Goal: Task Accomplishment & Management: Use online tool/utility

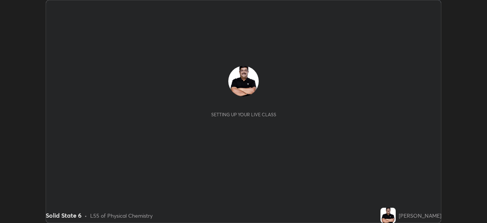
scroll to position [223, 487]
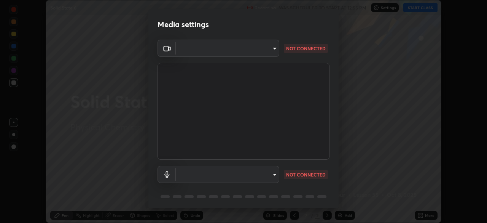
type input "e2589715ab8eab22b2355714ee0860579025c0f65aae9f1d0f1d014e139d6104"
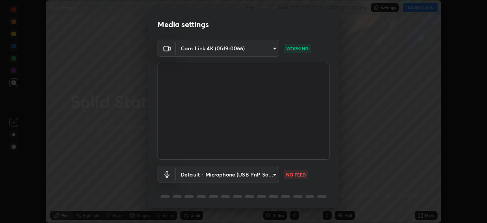
click at [266, 175] on body "Erase all Solid State 6 Recording WAS SCHEDULED TO START AT 12:55 PM Settings S…" at bounding box center [243, 111] width 487 height 223
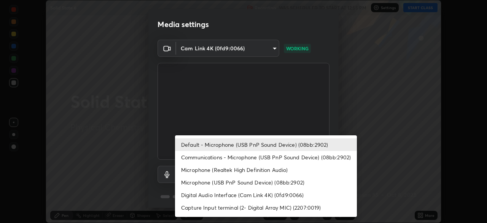
click at [276, 182] on li "Microphone (USB PnP Sound Device) (08bb:2902)" at bounding box center [266, 182] width 182 height 13
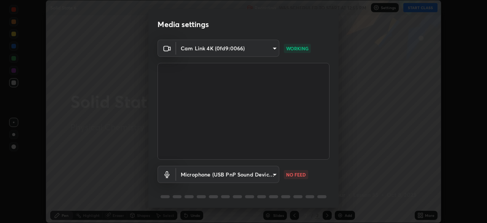
type input "5109c7123309b051abddefbcf5a6e1909c0642301698ad4e62997f632195c79a"
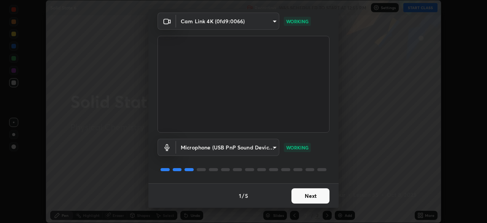
click at [319, 194] on button "Next" at bounding box center [310, 195] width 38 height 15
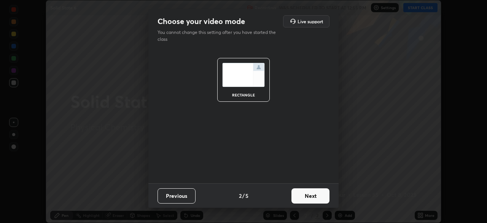
scroll to position [0, 0]
click at [320, 195] on button "Next" at bounding box center [310, 195] width 38 height 15
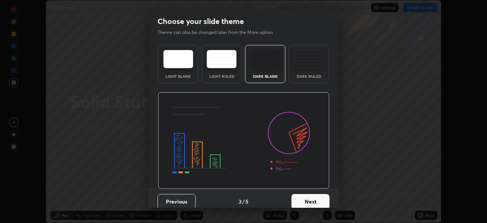
click at [322, 194] on button "Next" at bounding box center [310, 201] width 38 height 15
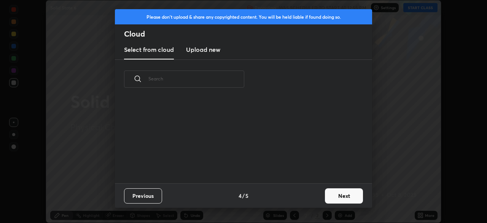
click at [334, 196] on button "Next" at bounding box center [344, 195] width 38 height 15
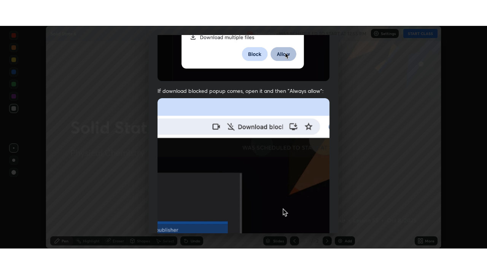
scroll to position [182, 0]
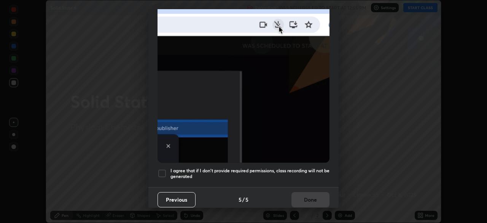
click at [166, 169] on div at bounding box center [162, 173] width 9 height 9
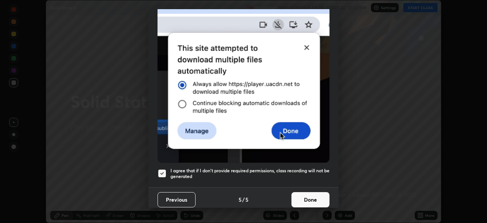
click at [309, 199] on button "Done" at bounding box center [310, 199] width 38 height 15
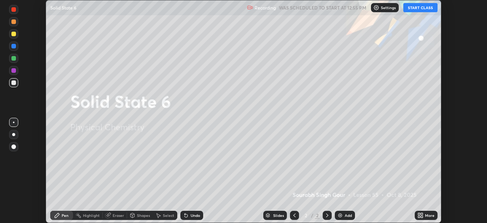
click at [418, 9] on button "START CLASS" at bounding box center [420, 7] width 34 height 9
click at [425, 213] on div "More" at bounding box center [426, 214] width 23 height 9
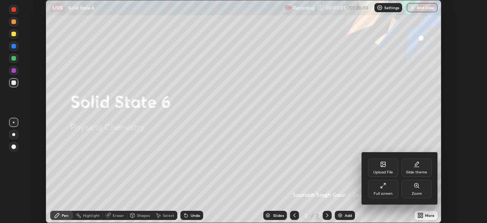
click at [381, 186] on icon at bounding box center [382, 187] width 2 height 2
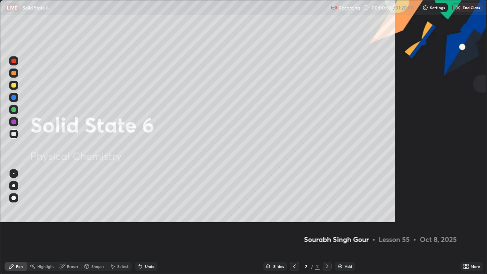
scroll to position [274, 487]
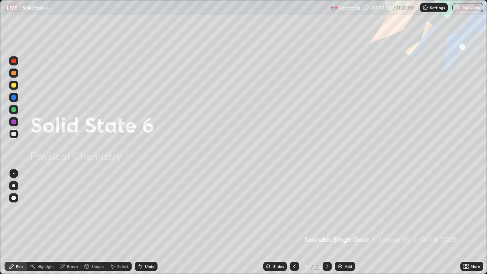
click at [341, 222] on img at bounding box center [340, 266] width 6 height 6
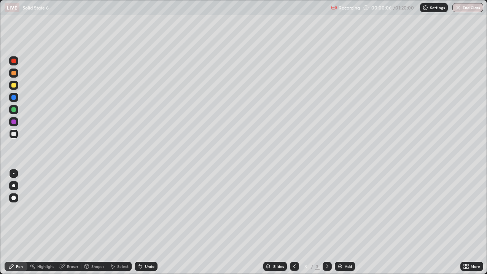
click at [14, 186] on div at bounding box center [13, 185] width 3 height 3
click at [14, 86] on div at bounding box center [13, 85] width 5 height 5
click at [88, 222] on icon at bounding box center [87, 266] width 6 height 6
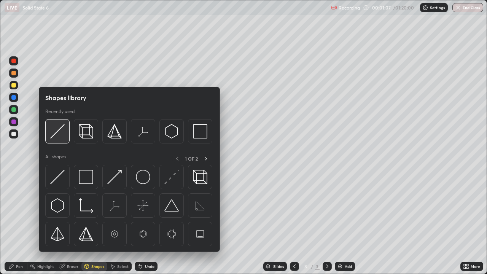
click at [60, 134] on img at bounding box center [57, 131] width 14 height 14
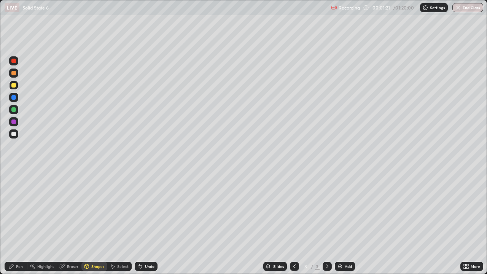
click at [139, 222] on icon at bounding box center [140, 266] width 3 height 3
click at [22, 222] on div "Pen" at bounding box center [19, 266] width 7 height 4
click at [15, 85] on div at bounding box center [13, 85] width 5 height 5
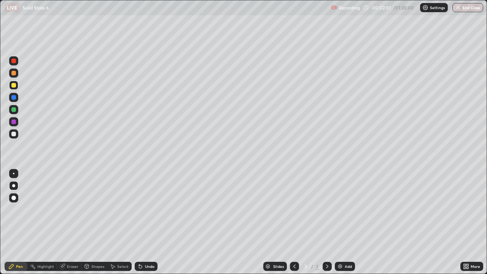
click at [15, 97] on div at bounding box center [13, 97] width 5 height 5
click at [18, 133] on div at bounding box center [13, 133] width 9 height 9
click at [14, 85] on div at bounding box center [13, 85] width 5 height 5
click at [340, 222] on img at bounding box center [340, 266] width 6 height 6
click at [295, 222] on div at bounding box center [294, 266] width 9 height 15
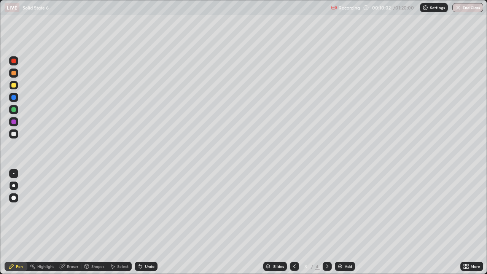
click at [326, 222] on icon at bounding box center [327, 266] width 6 height 6
click at [296, 222] on icon at bounding box center [294, 266] width 6 height 6
click at [326, 222] on div at bounding box center [327, 266] width 9 height 9
click at [340, 222] on img at bounding box center [340, 266] width 6 height 6
click at [96, 222] on div "Shapes" at bounding box center [97, 266] width 13 height 4
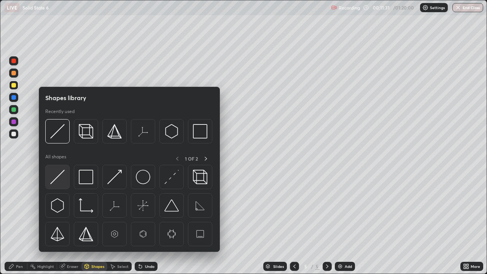
click at [62, 176] on img at bounding box center [57, 177] width 14 height 14
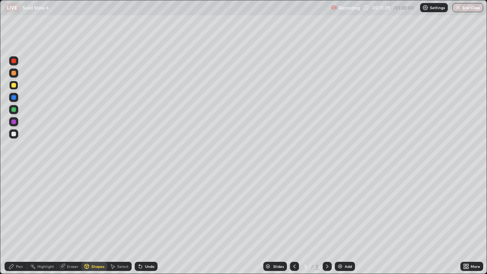
click at [23, 222] on div "Pen" at bounding box center [16, 266] width 23 height 9
click at [17, 132] on div at bounding box center [13, 133] width 9 height 9
click at [90, 222] on div "Shapes" at bounding box center [94, 266] width 26 height 9
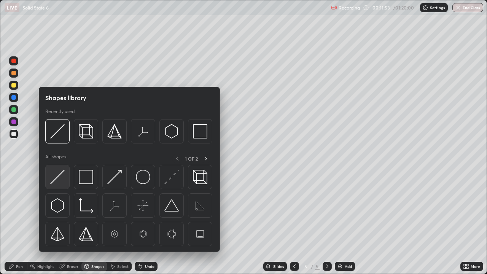
click at [65, 177] on div at bounding box center [57, 177] width 24 height 24
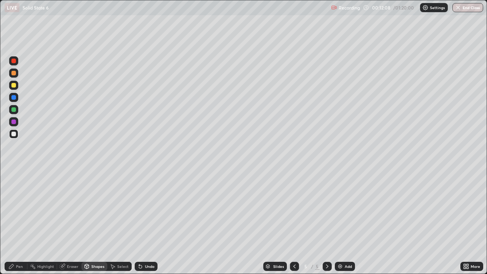
click at [148, 222] on div "Undo" at bounding box center [150, 266] width 10 height 4
click at [31, 222] on circle at bounding box center [31, 264] width 1 height 1
click at [147, 222] on div "Undo" at bounding box center [150, 266] width 10 height 4
click at [23, 222] on div "Pen" at bounding box center [16, 266] width 23 height 9
click at [154, 222] on div "Undo" at bounding box center [146, 266] width 23 height 9
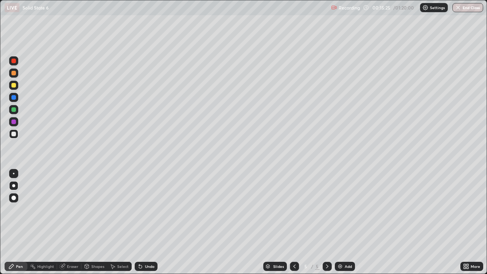
click at [294, 222] on icon at bounding box center [294, 266] width 6 height 6
click at [327, 222] on icon at bounding box center [327, 266] width 6 height 6
click at [341, 222] on img at bounding box center [340, 266] width 6 height 6
click at [291, 222] on div at bounding box center [294, 266] width 9 height 15
click at [292, 222] on div at bounding box center [294, 266] width 9 height 15
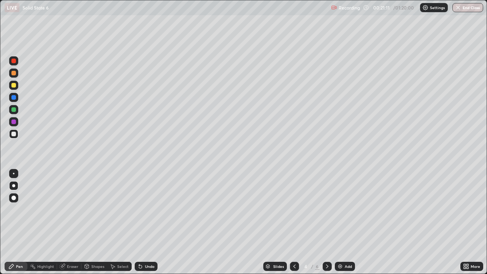
click at [292, 222] on div at bounding box center [294, 266] width 9 height 15
click at [326, 222] on icon at bounding box center [327, 266] width 6 height 6
click at [331, 222] on div at bounding box center [327, 266] width 9 height 15
click at [329, 222] on div at bounding box center [327, 266] width 9 height 9
click at [294, 222] on div at bounding box center [294, 266] width 9 height 15
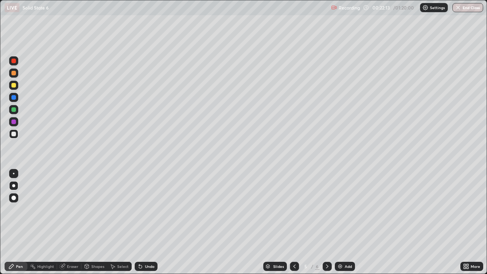
click at [329, 222] on icon at bounding box center [327, 266] width 6 height 6
click at [343, 222] on div "Add" at bounding box center [345, 266] width 20 height 9
click at [14, 85] on div at bounding box center [13, 85] width 5 height 5
click at [14, 84] on div at bounding box center [13, 85] width 5 height 5
click at [17, 61] on div at bounding box center [13, 60] width 9 height 9
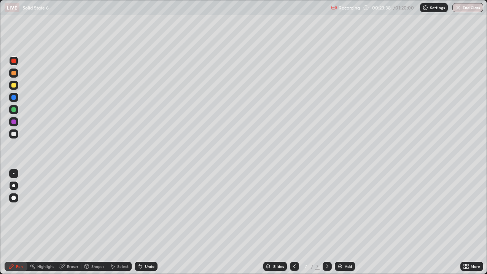
click at [15, 110] on div at bounding box center [13, 109] width 5 height 5
click at [18, 63] on div at bounding box center [13, 60] width 9 height 9
click at [14, 110] on div at bounding box center [13, 109] width 5 height 5
click at [16, 134] on div at bounding box center [13, 133] width 9 height 9
click at [15, 110] on div at bounding box center [13, 109] width 5 height 5
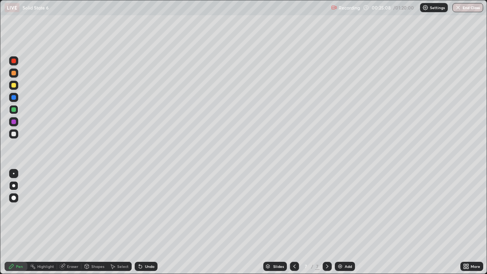
click at [14, 61] on div at bounding box center [13, 61] width 5 height 5
click at [16, 131] on div at bounding box center [13, 133] width 9 height 9
click at [153, 222] on div "Undo" at bounding box center [146, 266] width 23 height 9
click at [154, 222] on div "Undo" at bounding box center [146, 266] width 23 height 9
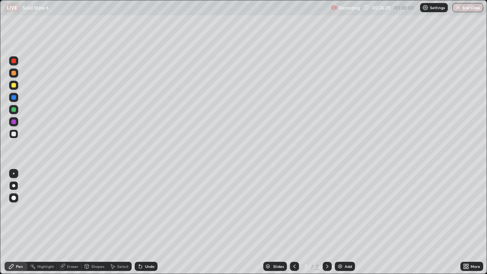
click at [154, 222] on div "Undo" at bounding box center [146, 266] width 23 height 9
click at [155, 222] on div "Undo" at bounding box center [146, 266] width 23 height 9
click at [154, 222] on div "Undo" at bounding box center [146, 266] width 23 height 9
click at [339, 222] on img at bounding box center [340, 266] width 6 height 6
click at [92, 222] on div "Shapes" at bounding box center [97, 266] width 13 height 4
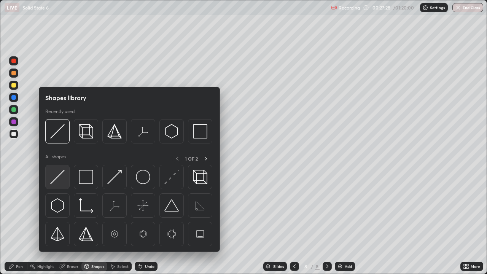
click at [61, 176] on img at bounding box center [57, 177] width 14 height 14
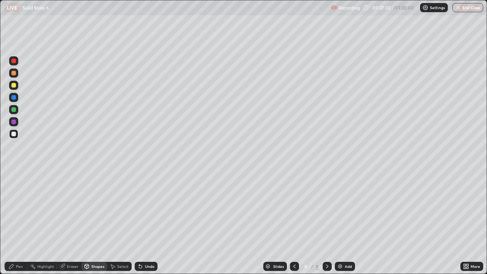
click at [22, 222] on div "Pen" at bounding box center [19, 266] width 7 height 4
click at [14, 84] on div at bounding box center [13, 85] width 5 height 5
click at [95, 222] on div "Shapes" at bounding box center [97, 266] width 13 height 4
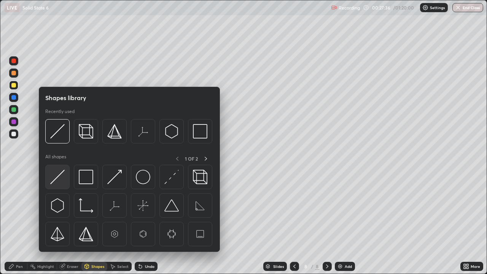
click at [62, 173] on img at bounding box center [57, 177] width 14 height 14
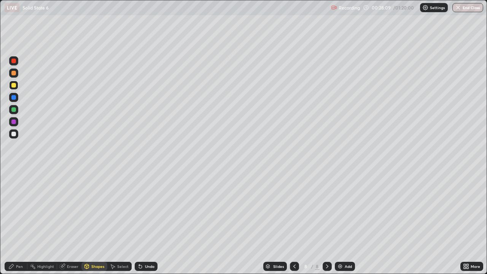
click at [16, 134] on div at bounding box center [13, 133] width 9 height 9
click at [24, 222] on div "Pen" at bounding box center [16, 266] width 23 height 9
click at [14, 61] on div at bounding box center [13, 61] width 5 height 5
click at [17, 86] on div at bounding box center [13, 85] width 9 height 9
click at [296, 222] on icon at bounding box center [294, 266] width 6 height 6
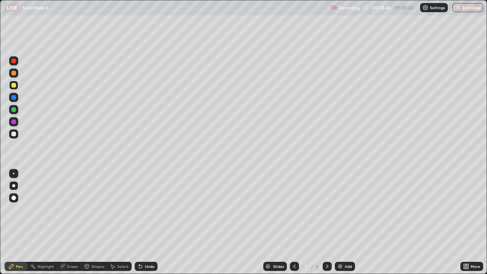
click at [326, 222] on icon at bounding box center [327, 266] width 6 height 6
click at [294, 222] on icon at bounding box center [294, 266] width 6 height 6
click at [323, 222] on div at bounding box center [327, 266] width 9 height 9
click at [296, 222] on div at bounding box center [294, 266] width 9 height 15
click at [327, 222] on icon at bounding box center [327, 266] width 6 height 6
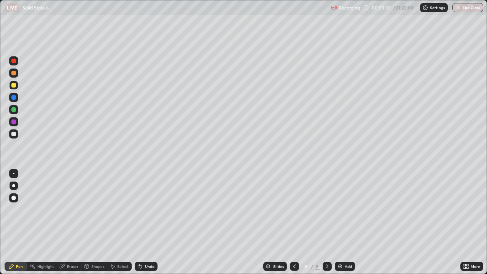
click at [71, 222] on div "Eraser" at bounding box center [72, 266] width 11 height 4
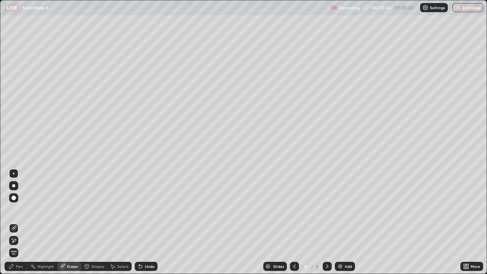
click at [14, 222] on span "Erase all" at bounding box center [14, 252] width 8 height 5
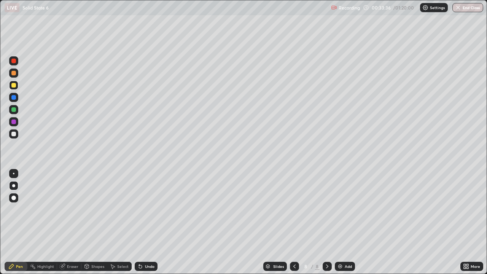
click at [92, 222] on div "Shapes" at bounding box center [97, 266] width 13 height 4
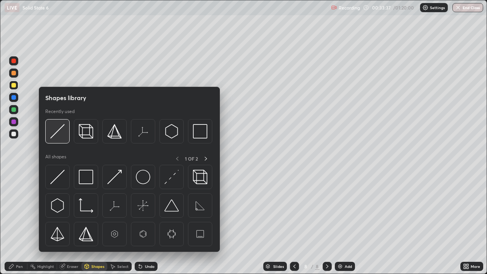
click at [59, 133] on img at bounding box center [57, 131] width 14 height 14
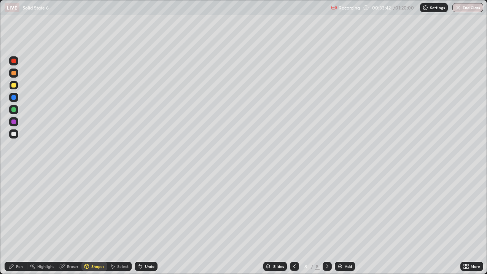
click at [148, 222] on div "Undo" at bounding box center [150, 266] width 10 height 4
click at [15, 133] on div at bounding box center [13, 134] width 5 height 5
click at [14, 134] on div at bounding box center [13, 134] width 5 height 5
click at [149, 222] on div "Undo" at bounding box center [150, 266] width 10 height 4
click at [24, 222] on div "Pen" at bounding box center [16, 266] width 23 height 9
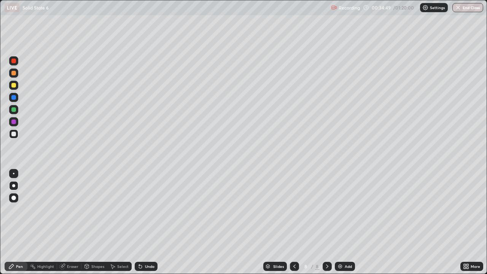
click at [293, 222] on icon at bounding box center [294, 266] width 6 height 6
click at [326, 222] on icon at bounding box center [327, 266] width 6 height 6
click at [15, 121] on div at bounding box center [13, 121] width 5 height 5
click at [152, 222] on div "Undo" at bounding box center [150, 266] width 10 height 4
click at [14, 134] on div at bounding box center [13, 134] width 5 height 5
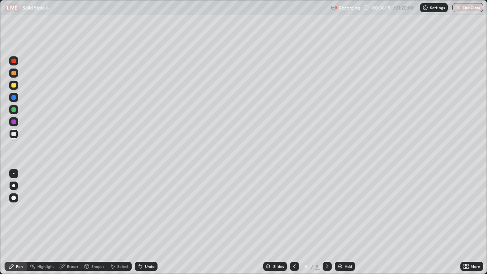
click at [295, 222] on icon at bounding box center [294, 266] width 6 height 6
click at [297, 222] on div at bounding box center [294, 266] width 9 height 9
click at [325, 222] on div at bounding box center [327, 266] width 9 height 9
click at [328, 222] on icon at bounding box center [327, 266] width 6 height 6
click at [295, 222] on div at bounding box center [294, 266] width 9 height 9
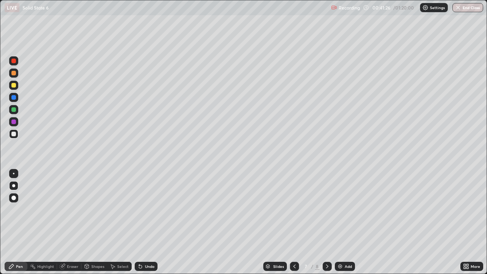
click at [294, 222] on icon at bounding box center [294, 266] width 6 height 6
click at [293, 222] on icon at bounding box center [294, 266] width 6 height 6
click at [326, 222] on icon at bounding box center [327, 266] width 2 height 4
click at [325, 222] on div at bounding box center [327, 266] width 9 height 9
click at [324, 222] on icon at bounding box center [327, 266] width 6 height 6
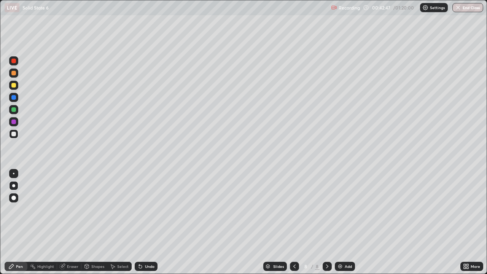
click at [338, 222] on img at bounding box center [340, 266] width 6 height 6
click at [140, 222] on icon at bounding box center [140, 266] width 6 height 6
click at [142, 222] on icon at bounding box center [140, 266] width 6 height 6
click at [340, 222] on img at bounding box center [340, 266] width 6 height 6
click at [293, 222] on div at bounding box center [294, 266] width 9 height 9
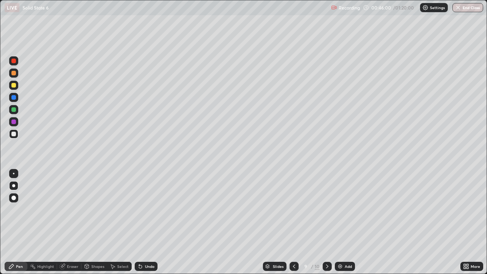
click at [327, 222] on icon at bounding box center [327, 266] width 6 height 6
click at [15, 84] on div at bounding box center [13, 85] width 5 height 5
click at [140, 222] on icon at bounding box center [140, 266] width 3 height 3
click at [139, 222] on icon at bounding box center [140, 266] width 3 height 3
click at [142, 222] on icon at bounding box center [140, 266] width 6 height 6
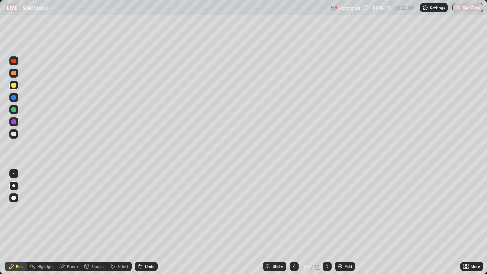
click at [15, 133] on div at bounding box center [13, 134] width 5 height 5
click at [14, 109] on div at bounding box center [13, 109] width 5 height 5
click at [16, 136] on div at bounding box center [13, 133] width 9 height 9
click at [152, 222] on div "Undo" at bounding box center [150, 266] width 10 height 4
click at [151, 222] on div "Undo" at bounding box center [146, 266] width 23 height 9
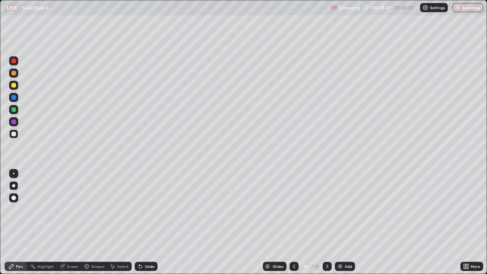
click at [150, 222] on div "Undo" at bounding box center [146, 266] width 23 height 9
click at [337, 222] on img at bounding box center [340, 266] width 6 height 6
click at [98, 222] on div "Shapes" at bounding box center [94, 266] width 26 height 9
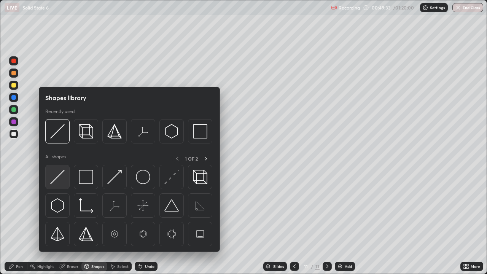
click at [59, 178] on img at bounding box center [57, 177] width 14 height 14
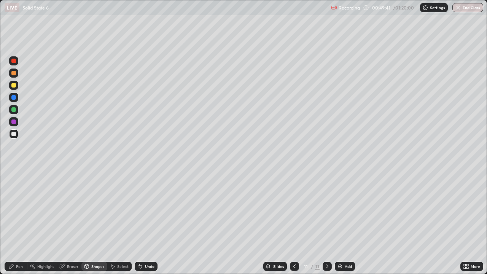
click at [23, 222] on div "Pen" at bounding box center [16, 266] width 23 height 9
click at [15, 109] on div at bounding box center [13, 109] width 5 height 5
click at [17, 134] on div at bounding box center [13, 133] width 9 height 9
click at [342, 222] on div "Add" at bounding box center [345, 266] width 20 height 9
click at [15, 84] on div at bounding box center [13, 85] width 5 height 5
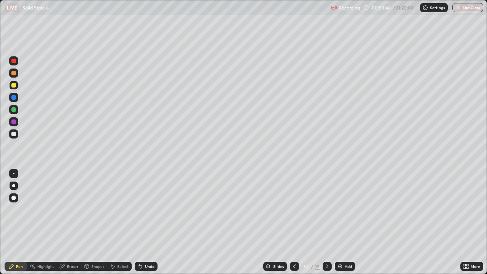
click at [14, 134] on div at bounding box center [13, 134] width 5 height 5
click at [15, 109] on div at bounding box center [13, 109] width 5 height 5
click at [14, 85] on div at bounding box center [13, 85] width 5 height 5
click at [16, 62] on div at bounding box center [13, 61] width 5 height 5
click at [13, 131] on div at bounding box center [13, 133] width 9 height 9
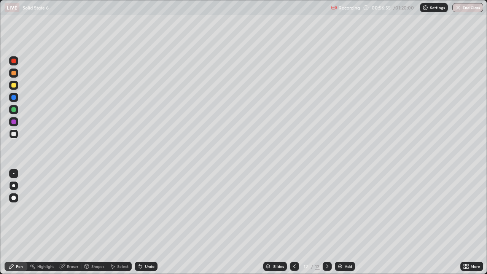
click at [345, 222] on div "Add" at bounding box center [348, 266] width 7 height 4
click at [16, 110] on div at bounding box center [13, 109] width 5 height 5
click at [15, 86] on div at bounding box center [13, 85] width 5 height 5
click at [14, 200] on div at bounding box center [13, 198] width 5 height 5
click at [15, 134] on div at bounding box center [13, 134] width 5 height 5
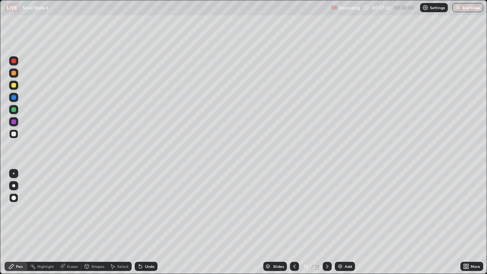
click at [14, 185] on div at bounding box center [13, 185] width 3 height 3
click at [154, 222] on div "Undo" at bounding box center [146, 266] width 23 height 9
click at [16, 86] on div at bounding box center [13, 85] width 9 height 9
click at [16, 60] on div at bounding box center [13, 61] width 5 height 5
click at [16, 134] on div at bounding box center [13, 133] width 9 height 9
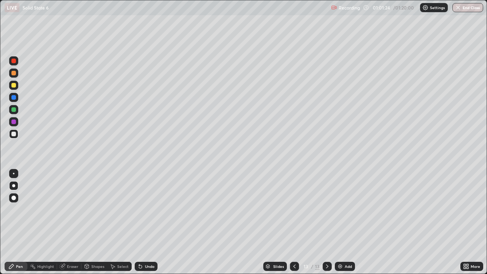
click at [140, 222] on icon at bounding box center [140, 266] width 3 height 3
click at [139, 222] on icon at bounding box center [140, 266] width 3 height 3
click at [470, 9] on button "End Class" at bounding box center [467, 7] width 31 height 9
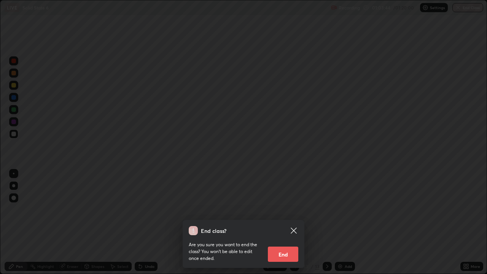
click at [292, 222] on button "End" at bounding box center [283, 254] width 30 height 15
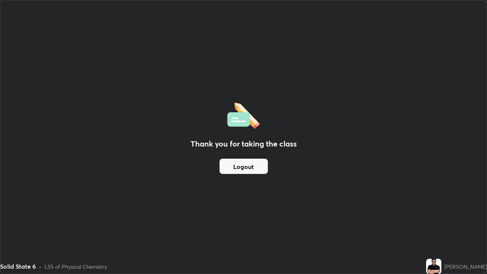
click at [249, 160] on button "Logout" at bounding box center [244, 166] width 48 height 15
